Goal: Find specific page/section: Find specific page/section

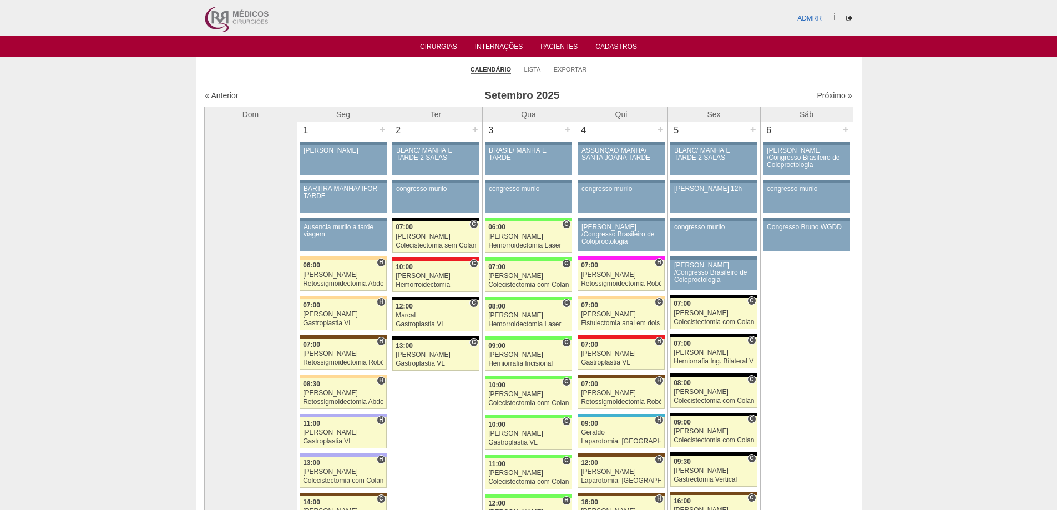
click at [566, 46] on link "Pacientes" at bounding box center [559, 47] width 37 height 9
click at [568, 44] on link "Pacientes" at bounding box center [559, 47] width 37 height 9
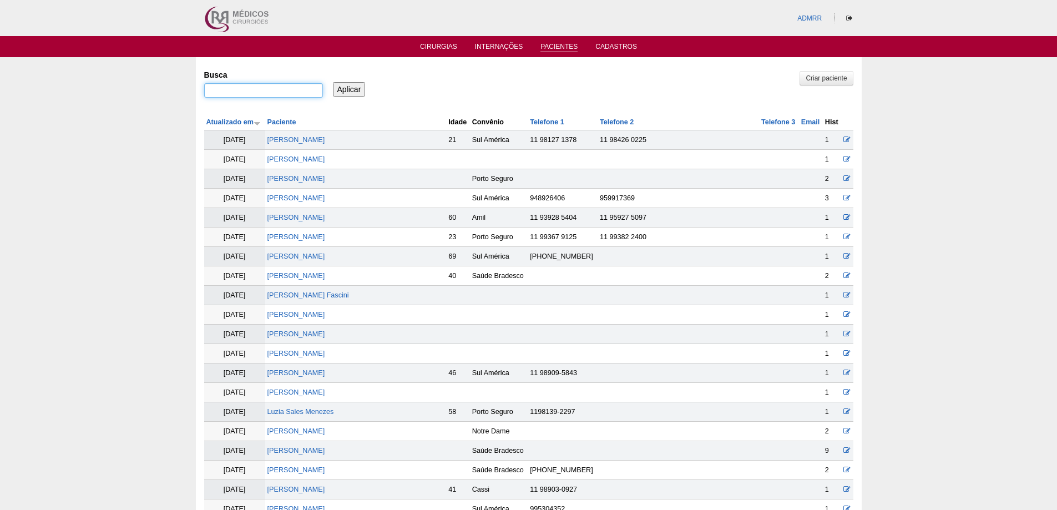
click at [236, 87] on input "Busca" at bounding box center [263, 90] width 119 height 14
type input ""sabrina""
click at [333, 82] on input "Aplicar" at bounding box center [349, 89] width 33 height 14
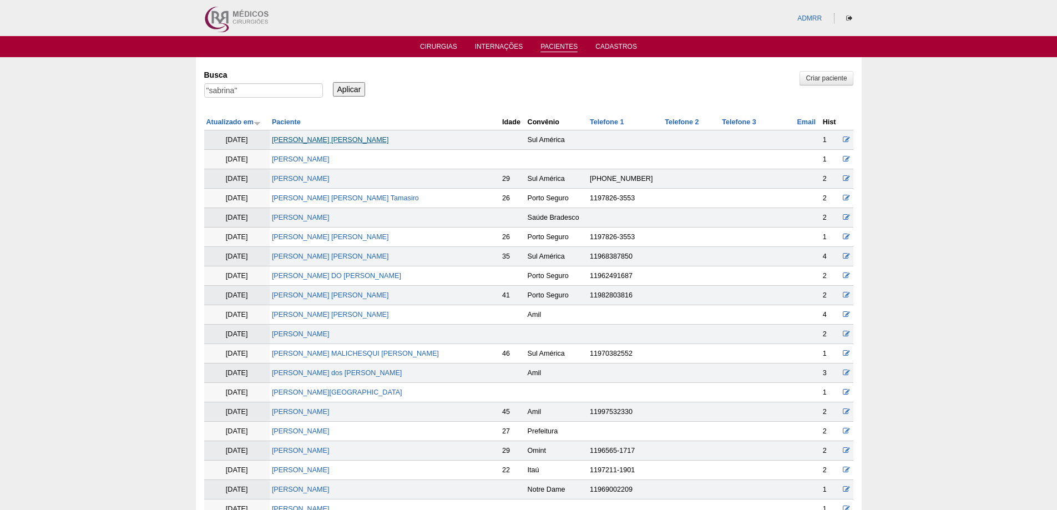
click at [313, 139] on link "[PERSON_NAME]" at bounding box center [330, 140] width 117 height 8
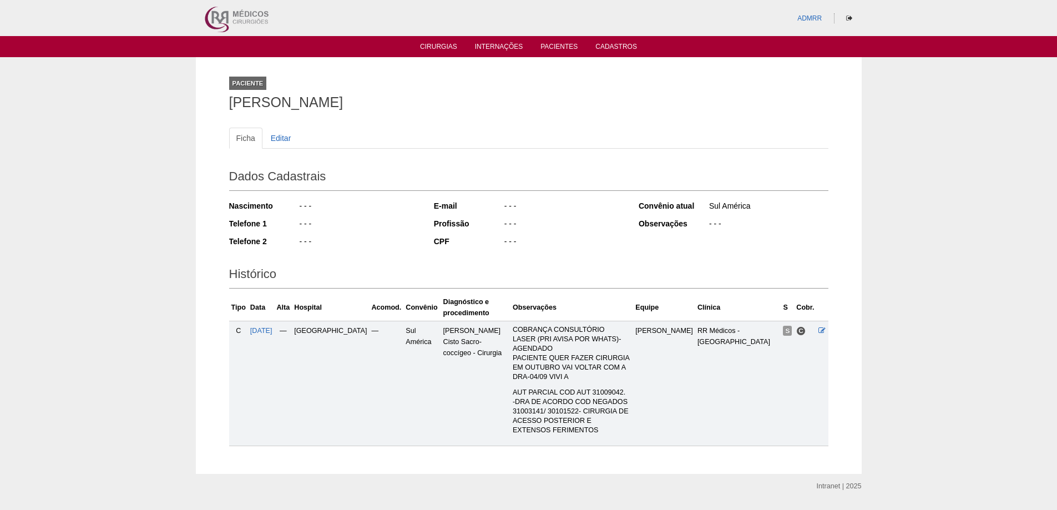
click at [105, 167] on div "Paciente [PERSON_NAME] Ficha Editar Dados Cadastrais Nascimento - - - Telefone …" at bounding box center [528, 265] width 1057 height 416
